Goal: Information Seeking & Learning: Understand process/instructions

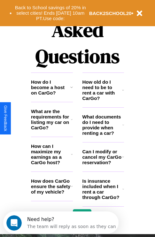
scroll to position [775, 0]
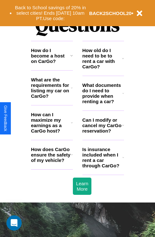
click at [72, 90] on icon at bounding box center [72, 87] width 2 height 5
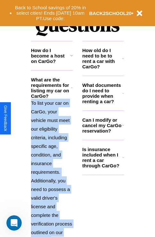
click at [52, 161] on p "To list your car on CarGo, your vehicle must meet our eligibility criteria, inc…" at bounding box center [52, 172] width 42 height 147
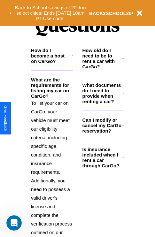
click at [103, 168] on h3 "Is insurance included when I rent a car through CarGo?" at bounding box center [102, 158] width 40 height 22
click at [52, 161] on p "To list your car on CarGo, your vehicle must meet our eligibility criteria, inc…" at bounding box center [52, 172] width 42 height 147
